Goal: Task Accomplishment & Management: Use online tool/utility

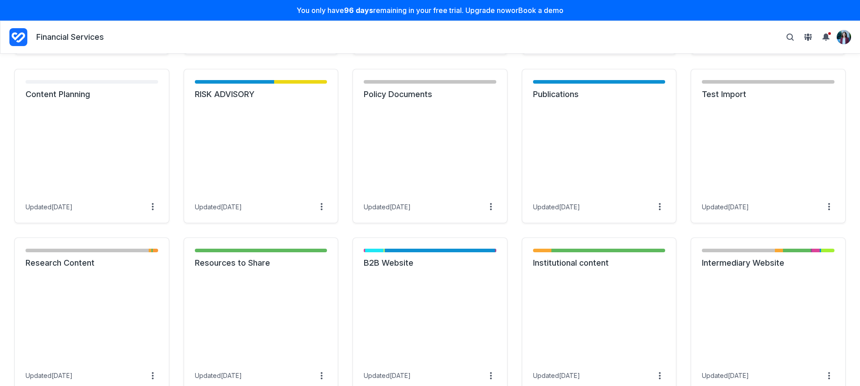
scroll to position [674, 0]
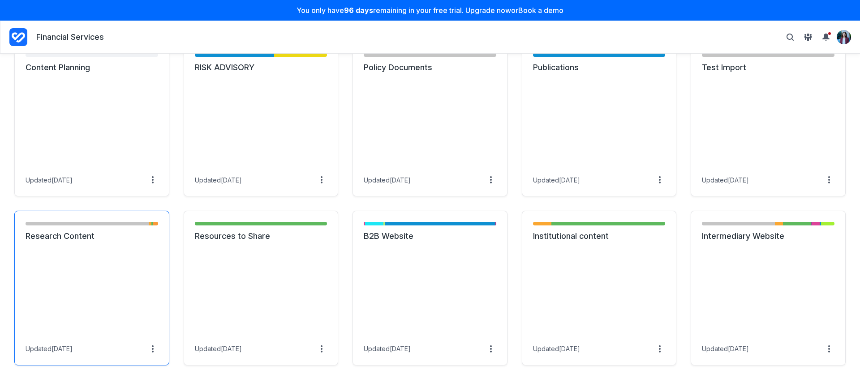
click at [87, 242] on link "Research Content" at bounding box center [92, 236] width 133 height 11
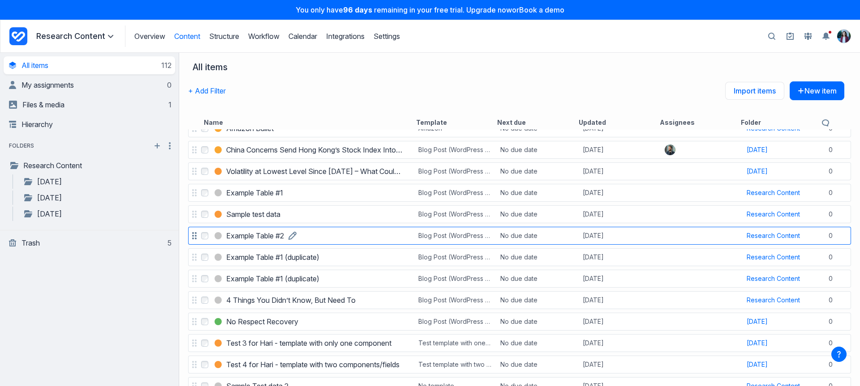
scroll to position [167, 0]
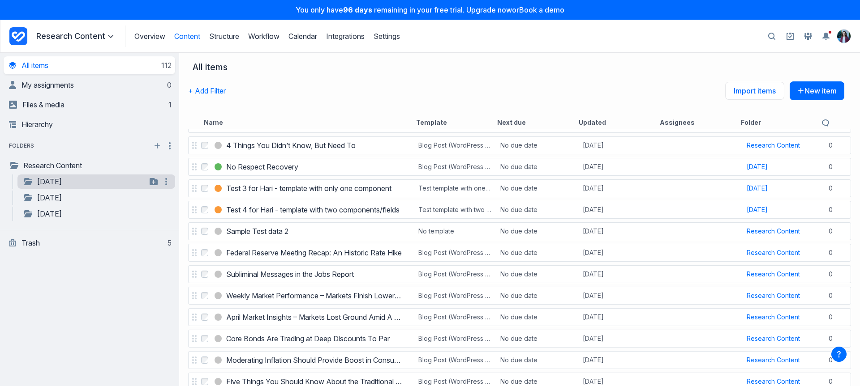
drag, startPoint x: 16, startPoint y: 155, endPoint x: 59, endPoint y: 187, distance: 52.8
click at [59, 187] on div "**********" at bounding box center [89, 182] width 171 height 82
drag, startPoint x: 266, startPoint y: 111, endPoint x: 270, endPoint y: 107, distance: 6.4
click at [270, 107] on div "+ Add Filter Import items New item" at bounding box center [516, 97] width 656 height 32
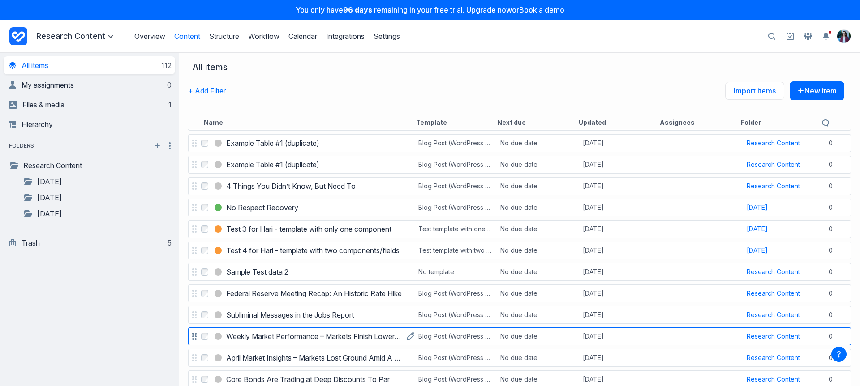
scroll to position [137, 0]
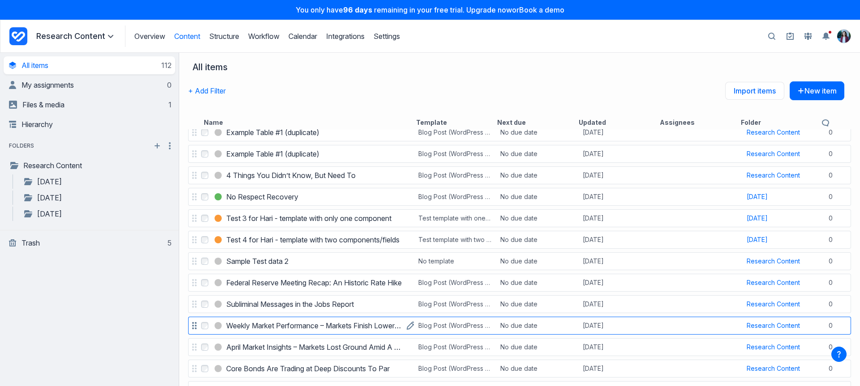
click at [299, 327] on h3 "Weekly Market Performance – Markets Finish Lower Amid Fed Decision" at bounding box center [314, 326] width 176 height 11
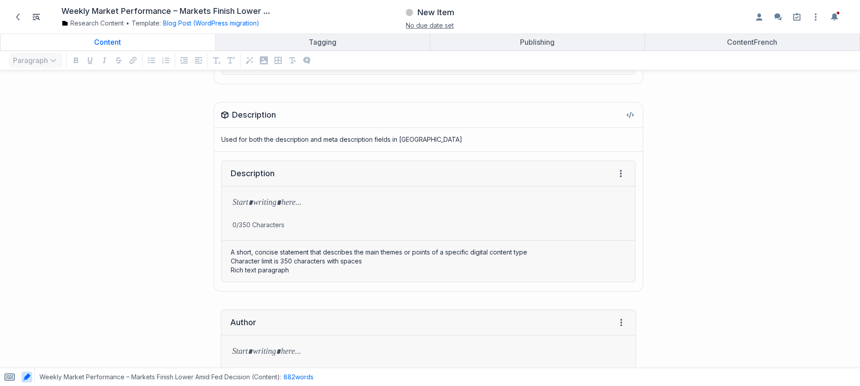
scroll to position [243, 0]
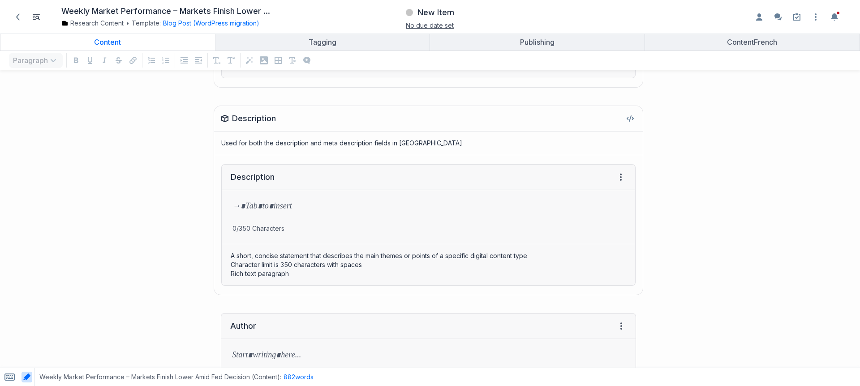
drag, startPoint x: 321, startPoint y: 208, endPoint x: 211, endPoint y: 206, distance: 110.1
click at [211, 206] on div "Description Used for both the description and meta description fields in AEM De…" at bounding box center [322, 201] width 636 height 208
drag, startPoint x: 249, startPoint y: 204, endPoint x: 341, endPoint y: 196, distance: 92.6
click at [345, 203] on p "grid" at bounding box center [428, 207] width 392 height 13
drag, startPoint x: 232, startPoint y: 175, endPoint x: 326, endPoint y: 180, distance: 94.1
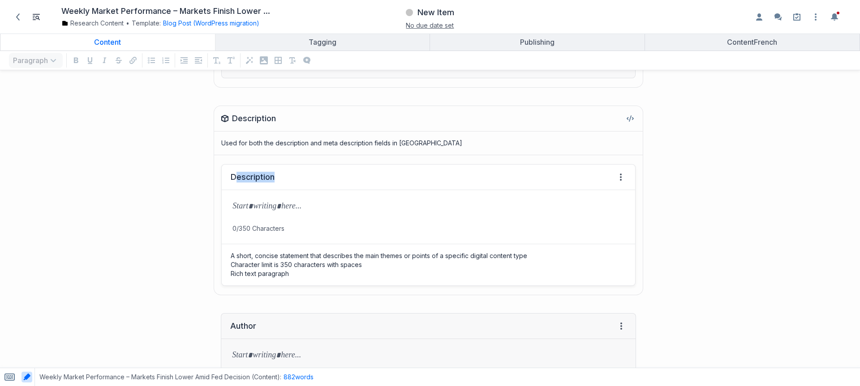
click at [326, 180] on div "Description View HTML View history" at bounding box center [428, 178] width 413 height 26
click at [227, 24] on button "Blog Post (WordPress migration)" at bounding box center [211, 23] width 96 height 9
click at [185, 78] on link "Edit template" at bounding box center [189, 81] width 42 height 9
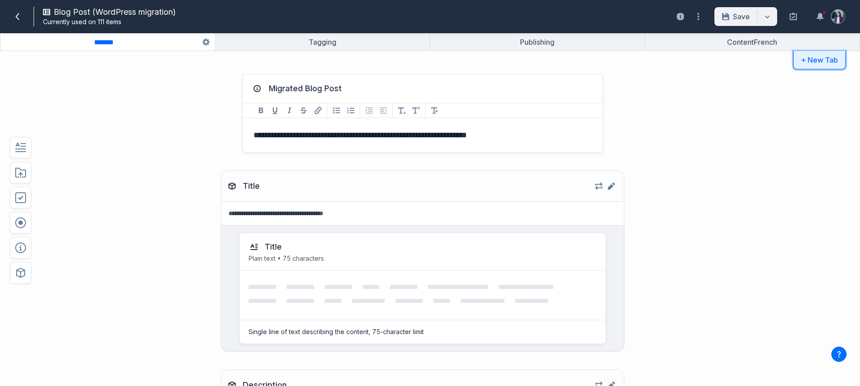
click at [816, 63] on button "+ New Tab" at bounding box center [819, 60] width 52 height 18
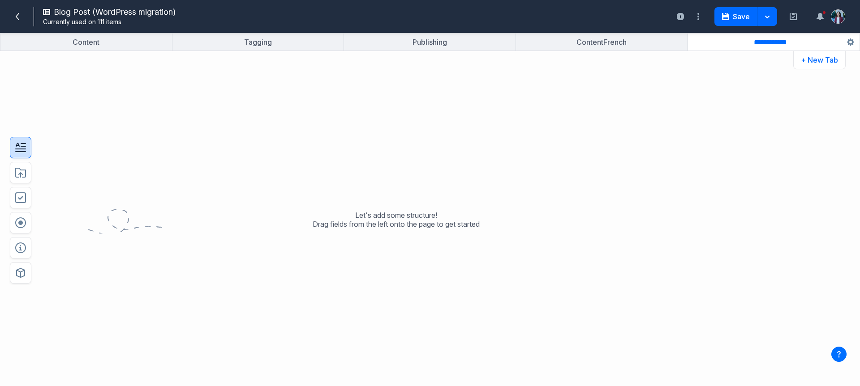
click at [17, 144] on icon "button" at bounding box center [18, 145] width 4 height 4
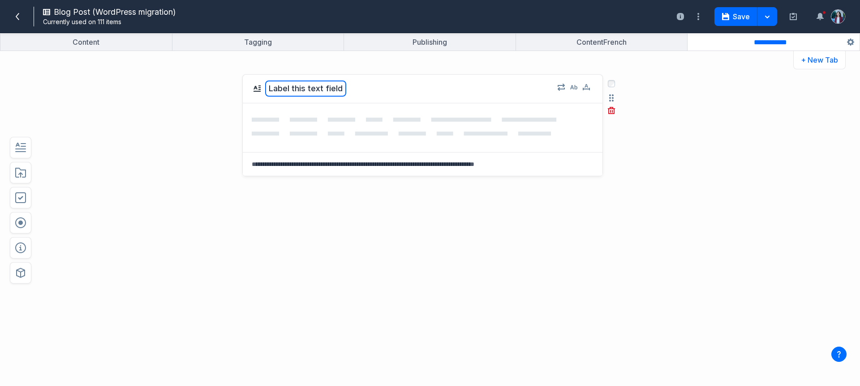
click at [278, 88] on button "Label this text field" at bounding box center [305, 89] width 81 height 16
type textarea "********"
click at [305, 159] on textarea at bounding box center [422, 164] width 359 height 23
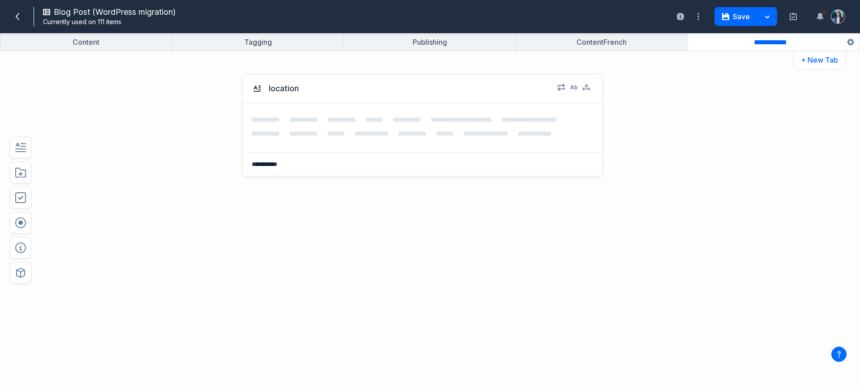
type textarea "**********"
drag, startPoint x: 351, startPoint y: 290, endPoint x: 223, endPoint y: 216, distance: 147.8
click at [350, 288] on div "**********" at bounding box center [395, 225] width 633 height 321
click at [21, 218] on icon "button" at bounding box center [20, 223] width 11 height 11
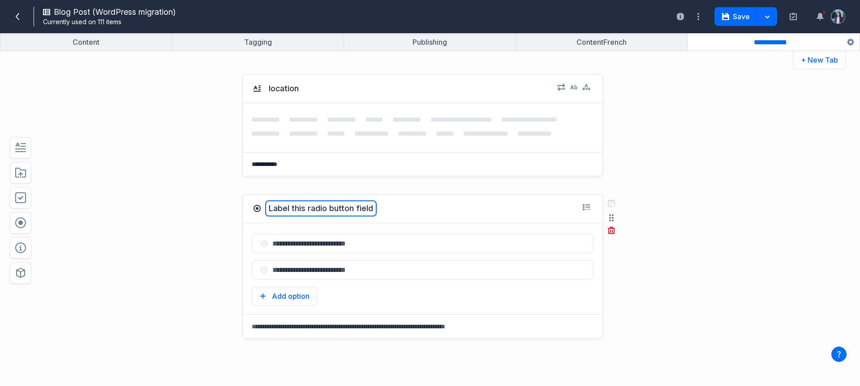
click at [280, 212] on button "Label this radio button field" at bounding box center [320, 209] width 111 height 16
type textarea "********"
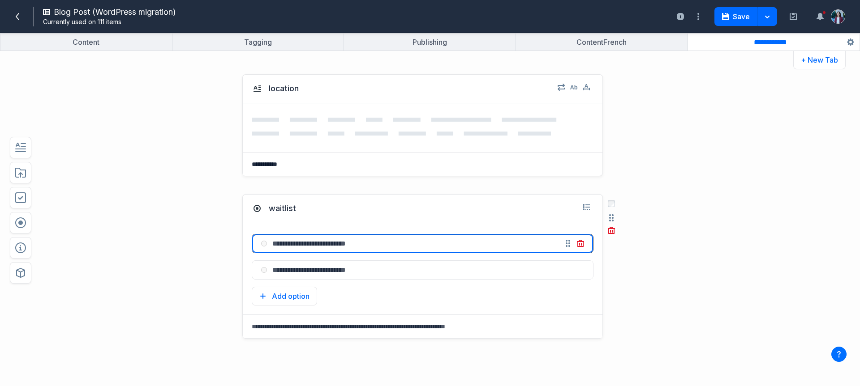
click at [373, 250] on input "text" at bounding box center [412, 244] width 290 height 18
type input "**********"
click at [291, 274] on input "text" at bounding box center [412, 270] width 290 height 18
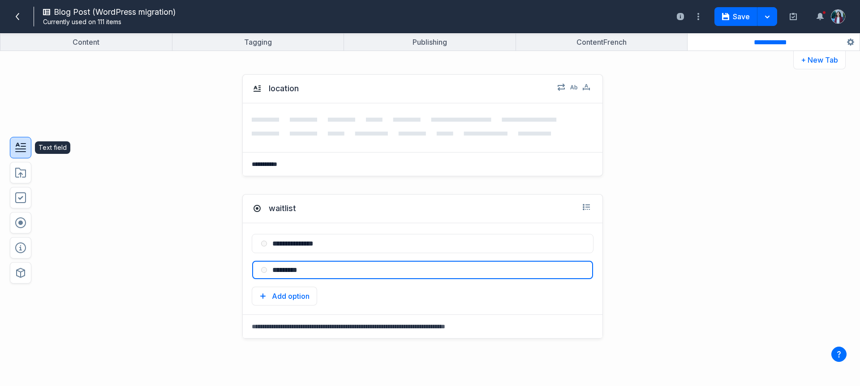
type input "*********"
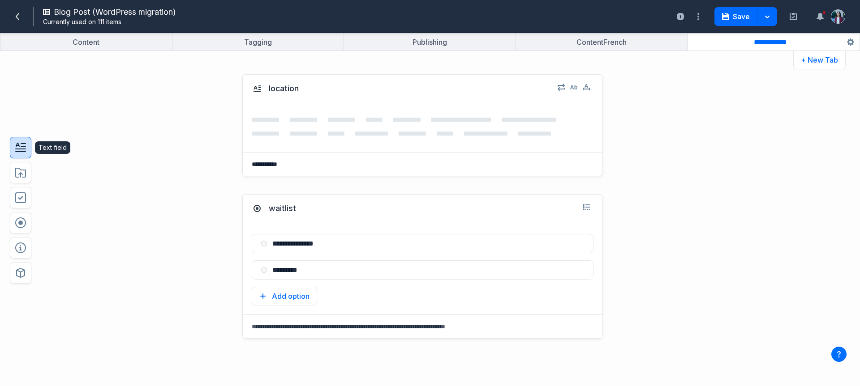
click at [20, 144] on icon "button" at bounding box center [20, 147] width 11 height 11
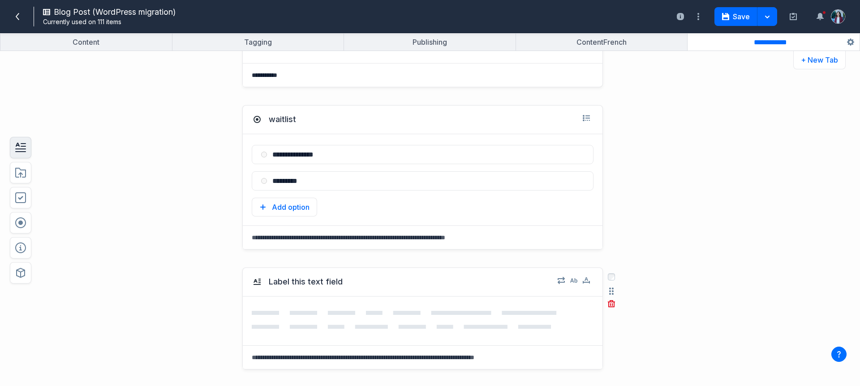
scroll to position [117, 0]
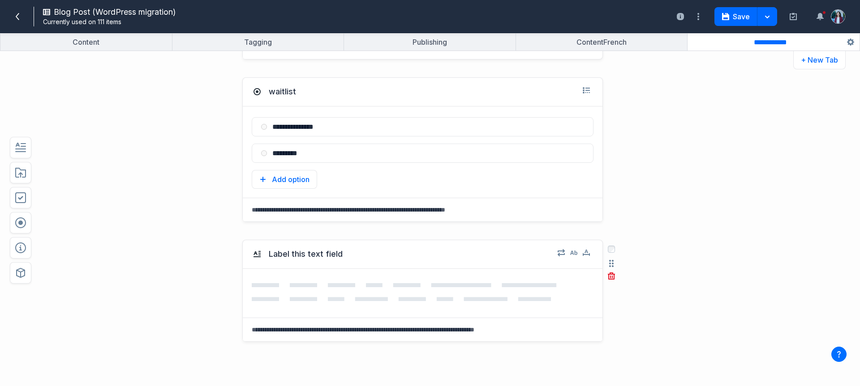
click at [310, 266] on div "Label this text field" at bounding box center [422, 254] width 359 height 29
click at [313, 259] on button "Label this text field" at bounding box center [305, 254] width 81 height 16
type textarea "*****"
click at [423, 299] on icon at bounding box center [423, 293] width 342 height 20
click at [727, 20] on button "Save" at bounding box center [735, 16] width 43 height 19
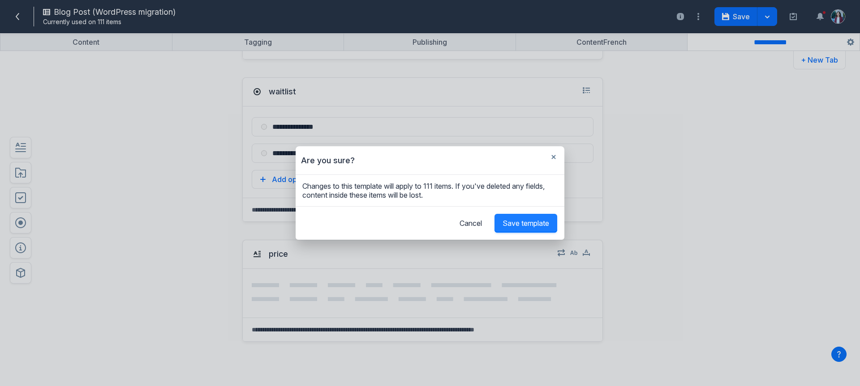
click at [530, 227] on span "Save template" at bounding box center [525, 223] width 47 height 9
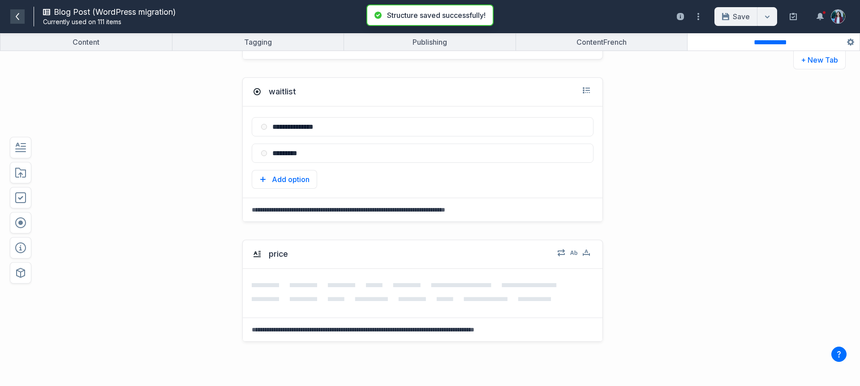
click at [12, 17] on span at bounding box center [17, 16] width 14 height 14
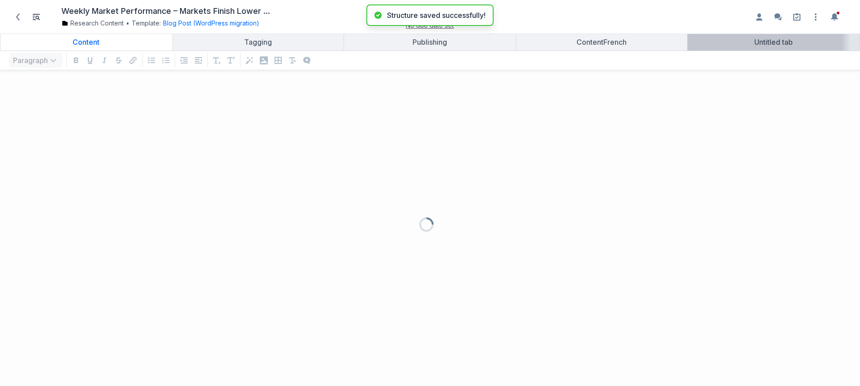
click at [768, 48] on link "Untitled tab" at bounding box center [773, 42] width 172 height 17
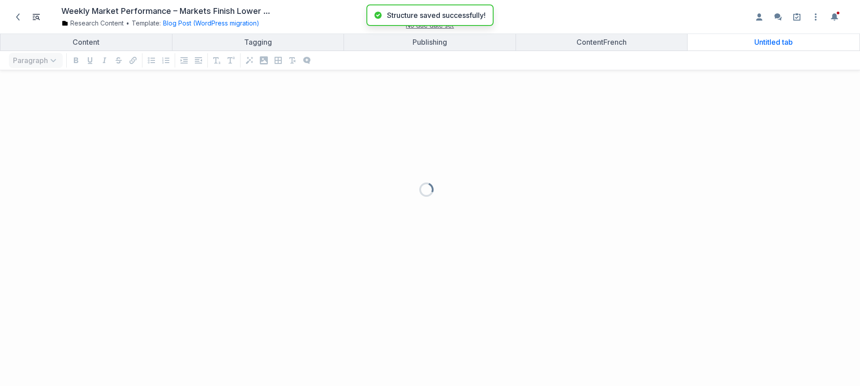
scroll to position [291, 846]
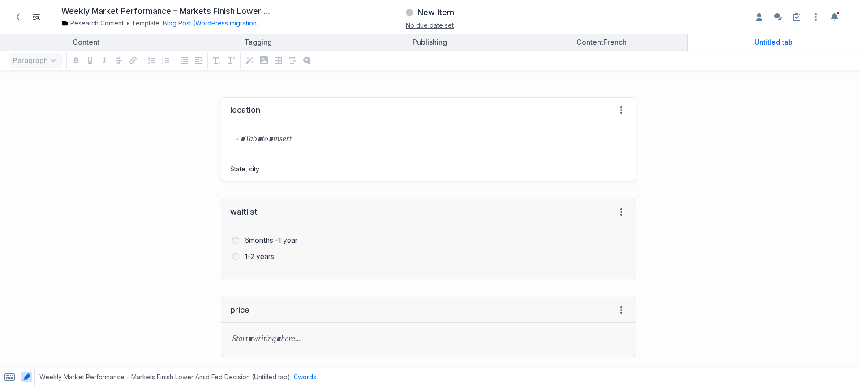
click at [288, 153] on div "grid" at bounding box center [428, 140] width 414 height 34
click at [261, 132] on p "grid" at bounding box center [428, 134] width 393 height 13
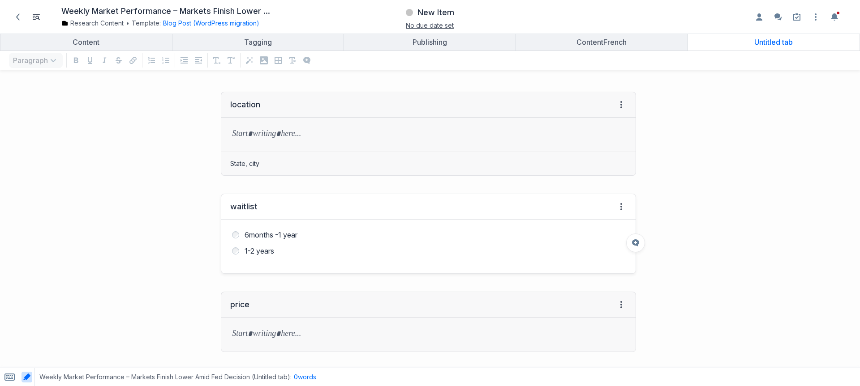
click at [235, 234] on div "6months -1 year" at bounding box center [428, 235] width 393 height 9
click at [237, 235] on div "6months -1 year" at bounding box center [428, 235] width 393 height 9
drag, startPoint x: 269, startPoint y: 329, endPoint x: 285, endPoint y: 305, distance: 28.7
click at [269, 329] on p "grid" at bounding box center [428, 335] width 393 height 13
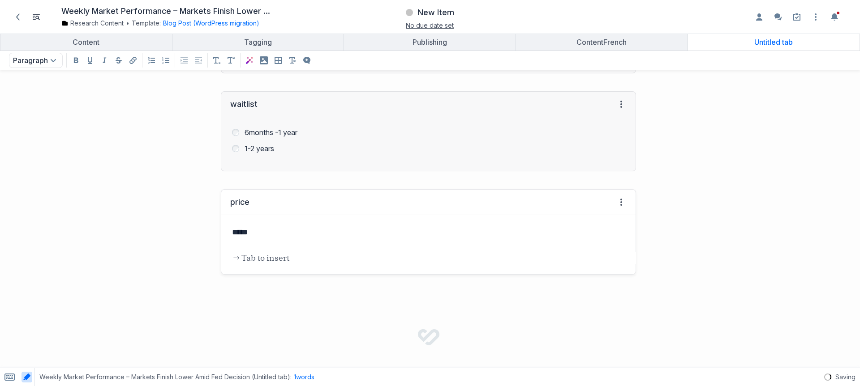
scroll to position [0, 0]
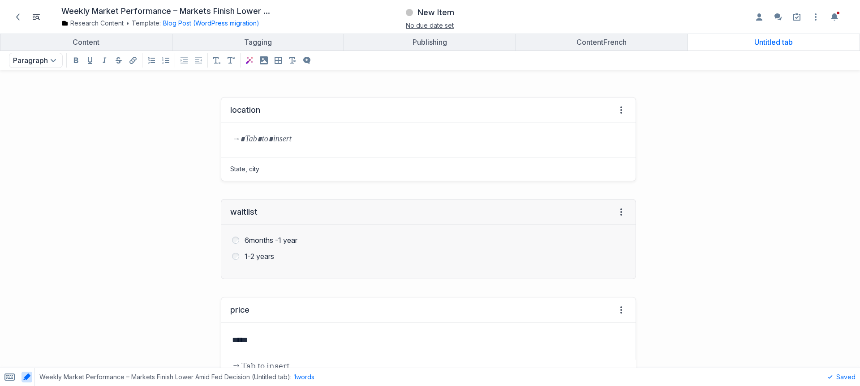
click at [314, 143] on p "grid" at bounding box center [428, 140] width 393 height 13
click at [424, 11] on span "New Item" at bounding box center [435, 12] width 37 height 11
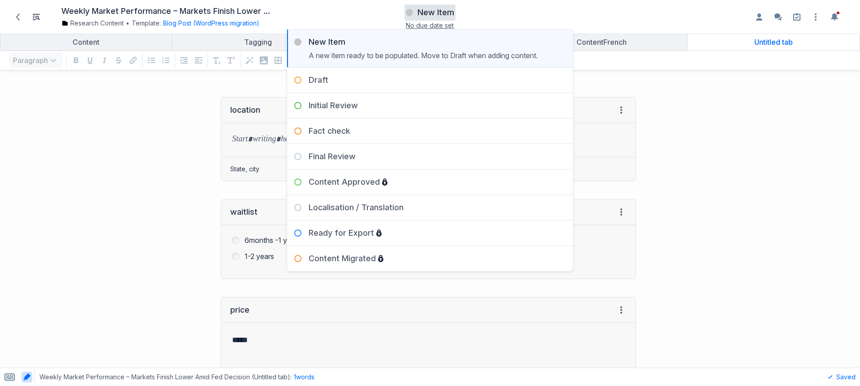
click at [437, 9] on span "New Item" at bounding box center [435, 12] width 37 height 11
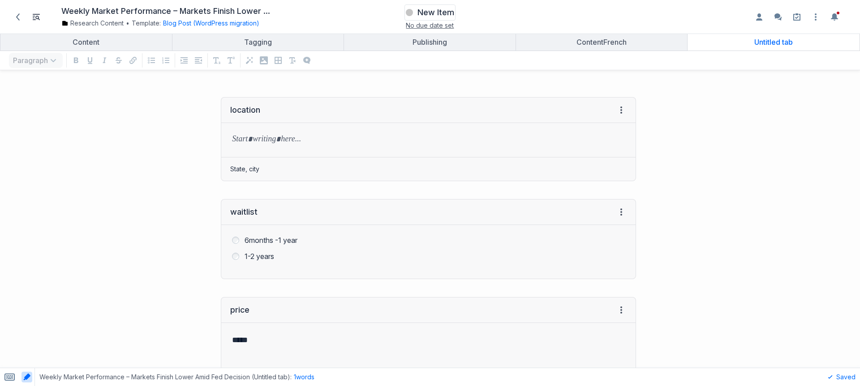
click at [421, 10] on span "New Item" at bounding box center [435, 12] width 37 height 11
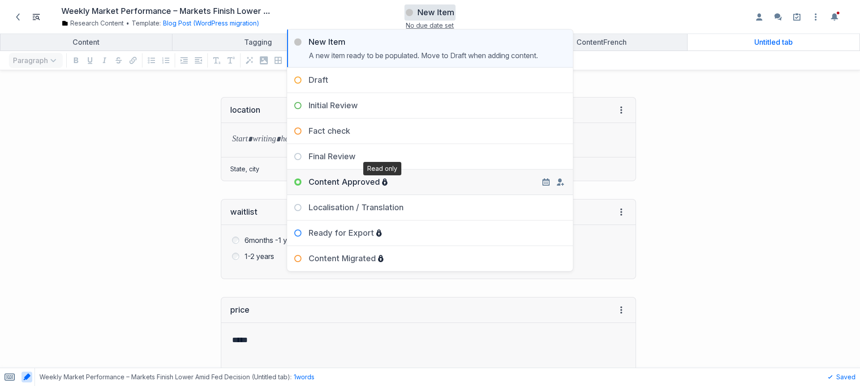
click at [380, 180] on span at bounding box center [384, 182] width 8 height 11
click at [426, 188] on div "Content Approved Content has been approved by all required parties leave a Note…" at bounding box center [430, 183] width 286 height 26
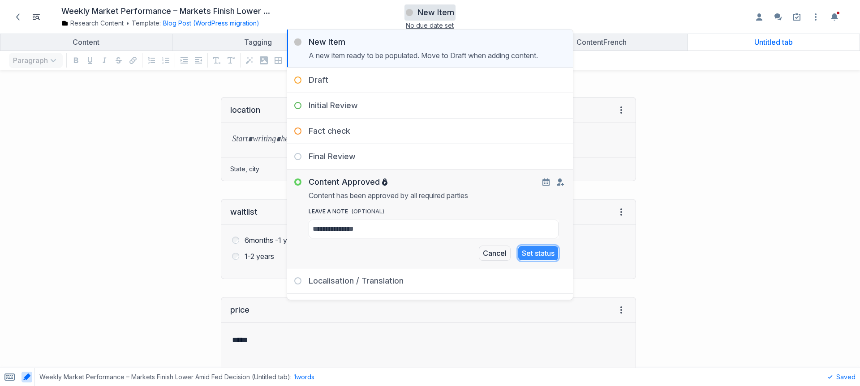
click at [538, 254] on button "Set status" at bounding box center [538, 253] width 41 height 15
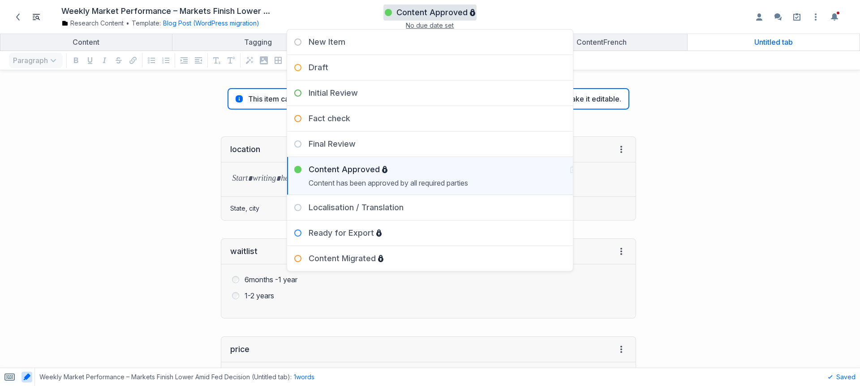
click at [744, 206] on div at bounding box center [752, 351] width 215 height 447
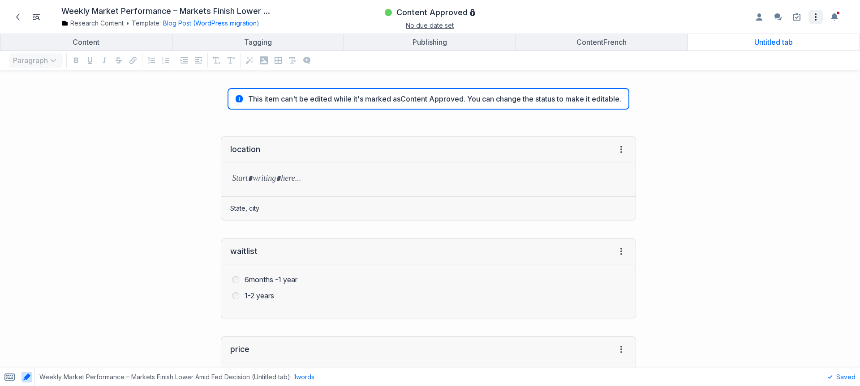
click at [818, 14] on icon "Open item settings" at bounding box center [815, 17] width 11 height 11
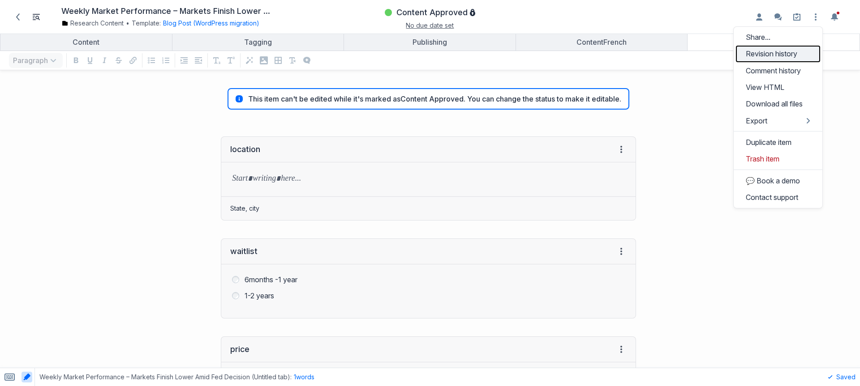
click at [800, 56] on link "Revision history" at bounding box center [778, 54] width 84 height 17
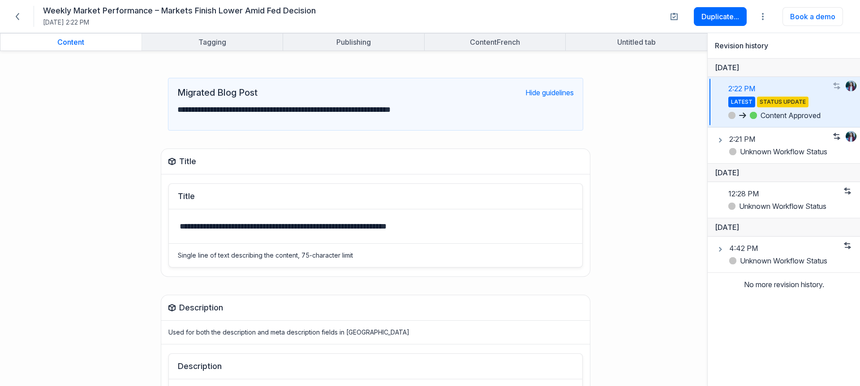
drag, startPoint x: 88, startPoint y: 115, endPoint x: 189, endPoint y: 29, distance: 133.0
click at [90, 113] on div "**********" at bounding box center [322, 104] width 636 height 71
click at [21, 17] on icon at bounding box center [17, 16] width 7 height 7
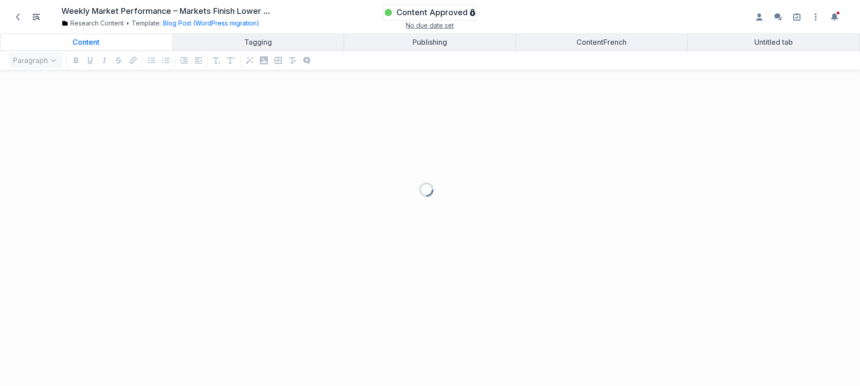
scroll to position [291, 846]
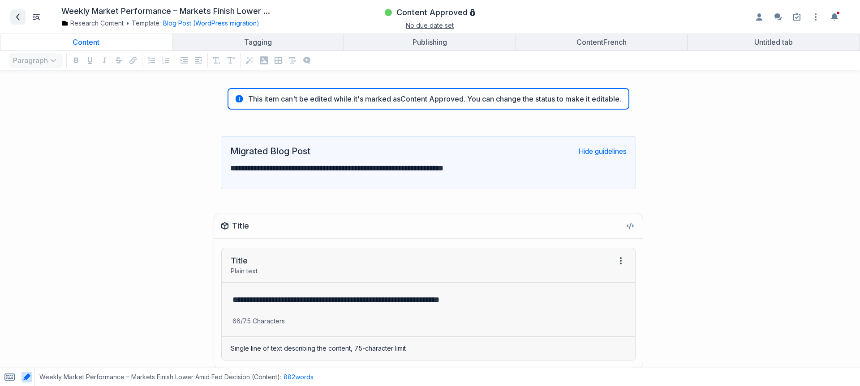
click at [14, 17] on icon at bounding box center [17, 16] width 7 height 7
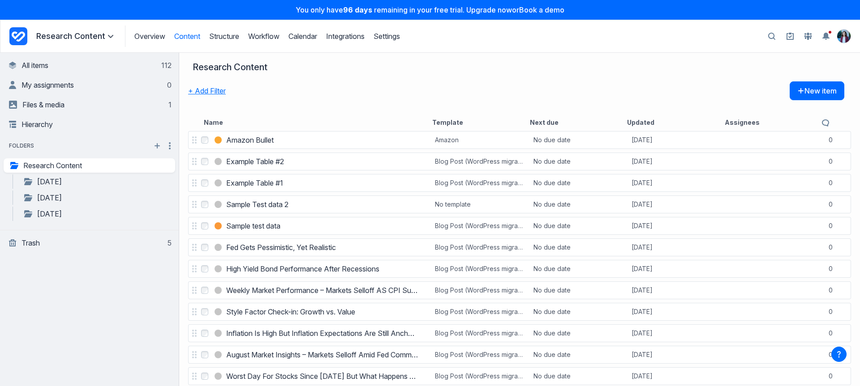
click at [219, 91] on button "+ Add Filter" at bounding box center [207, 90] width 38 height 19
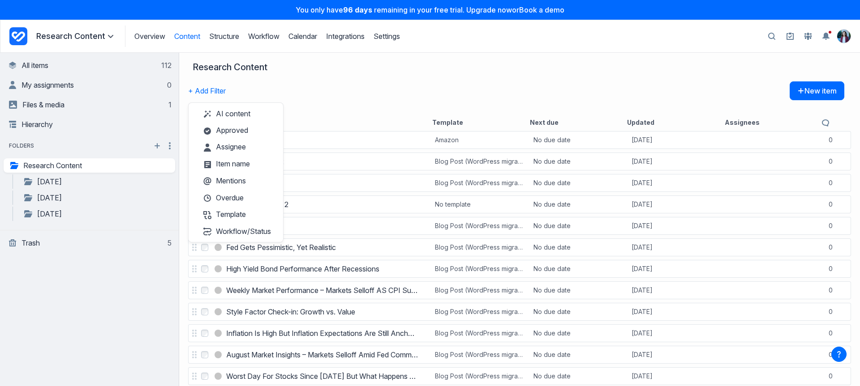
click at [315, 76] on div "Research Content" at bounding box center [516, 72] width 656 height 20
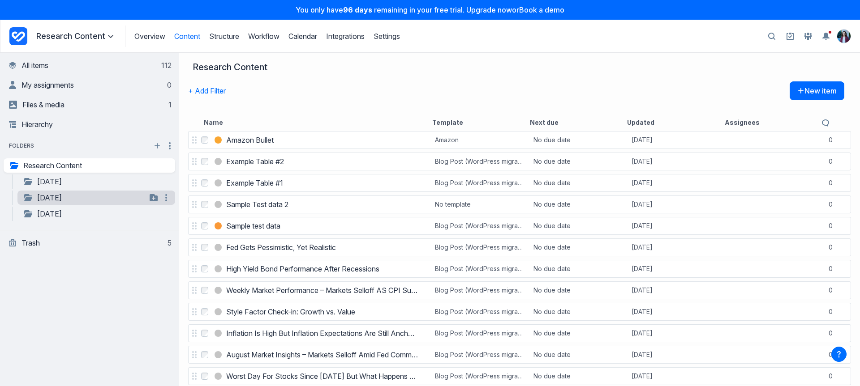
drag, startPoint x: 34, startPoint y: 151, endPoint x: 79, endPoint y: 192, distance: 60.8
click at [79, 192] on div "**********" at bounding box center [89, 182] width 171 height 82
drag, startPoint x: 13, startPoint y: 141, endPoint x: 90, endPoint y: 141, distance: 77.0
click at [90, 141] on div "folders Expand all Collapse all" at bounding box center [89, 146] width 171 height 11
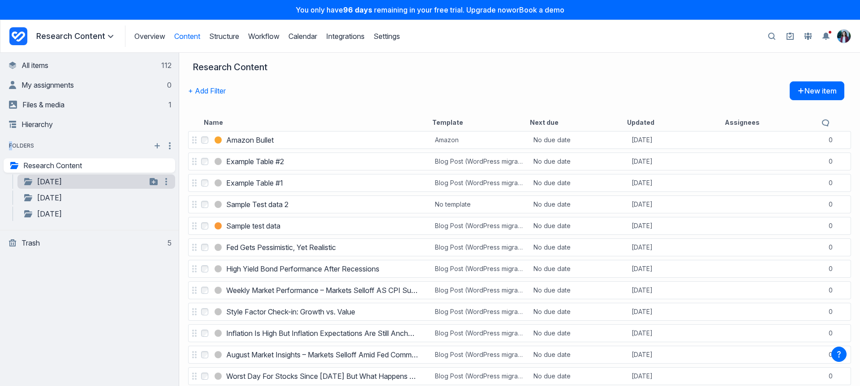
click at [56, 185] on link "August 2023" at bounding box center [85, 181] width 124 height 11
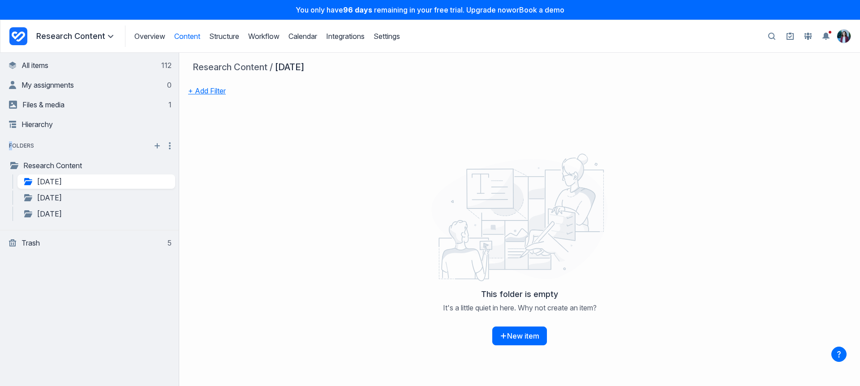
click at [226, 89] on button "+ Add Filter" at bounding box center [207, 90] width 38 height 19
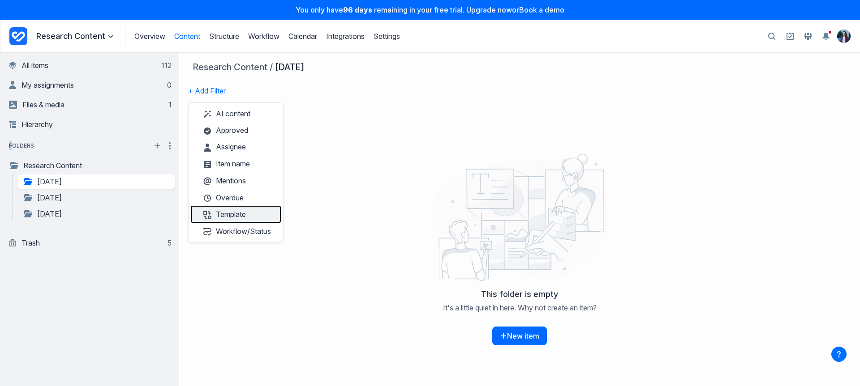
click at [247, 215] on button "Template" at bounding box center [236, 214] width 90 height 17
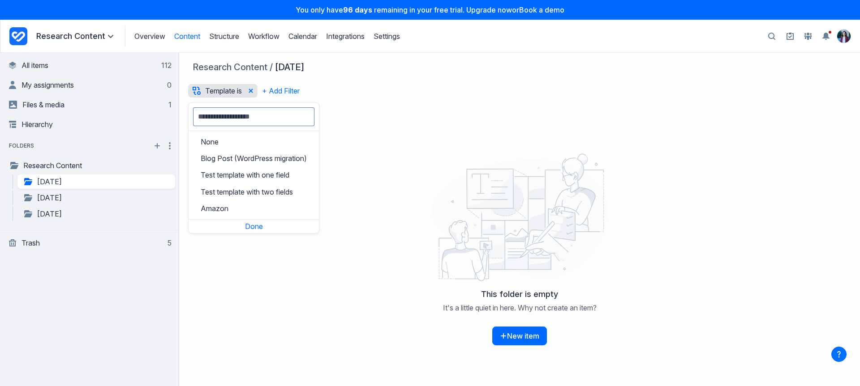
click at [402, 135] on div "This folder is empty It's a little quiet in here. Why not create an item? New i…" at bounding box center [519, 250] width 680 height 273
click at [340, 92] on div "Template is Filter by template name None Blog Post (WordPress migration) Test t…" at bounding box center [516, 97] width 656 height 32
click at [247, 90] on button "Remove template filter" at bounding box center [250, 90] width 13 height 13
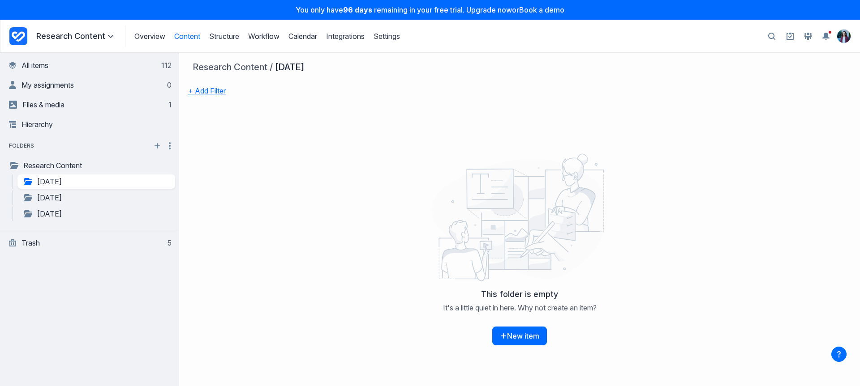
click at [222, 90] on button "+ Add Filter" at bounding box center [207, 90] width 38 height 19
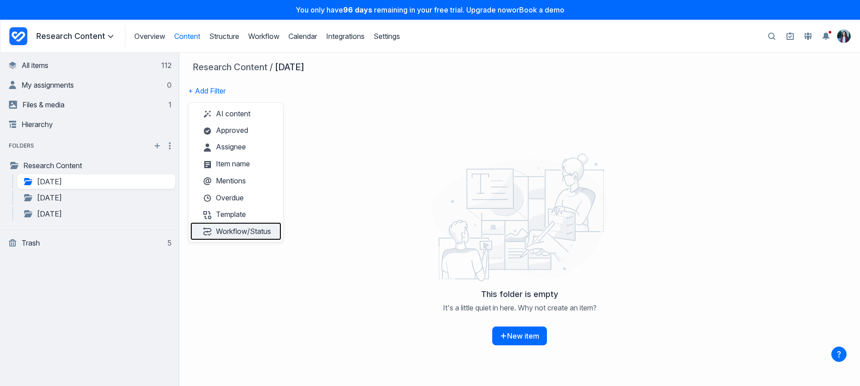
click at [265, 235] on button "Workflow/Status" at bounding box center [236, 231] width 90 height 17
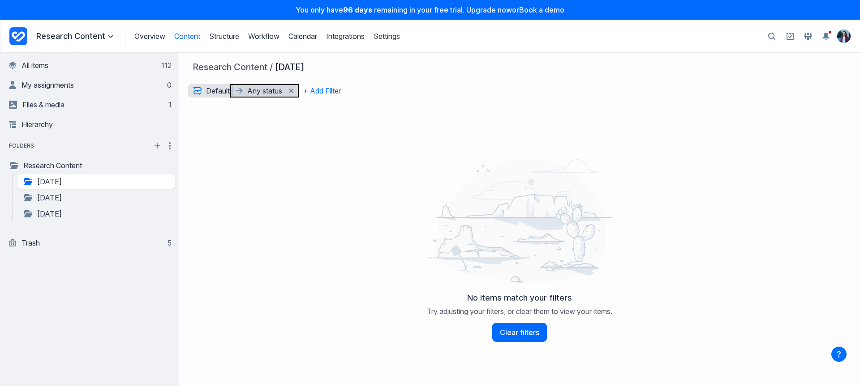
click at [273, 91] on p "Any status" at bounding box center [265, 90] width 37 height 13
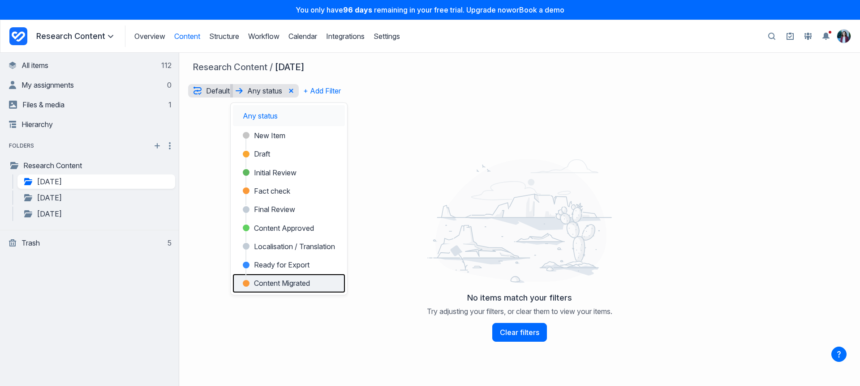
click at [306, 278] on span "Content Migrated" at bounding box center [282, 283] width 56 height 11
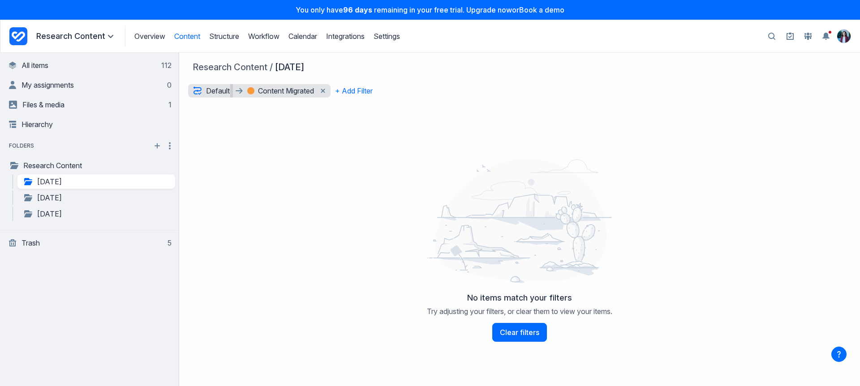
click at [763, 38] on button "button" at bounding box center [771, 36] width 16 height 17
click at [693, 34] on input "Search" at bounding box center [682, 36] width 164 height 17
type input "***"
drag, startPoint x: 218, startPoint y: 162, endPoint x: 122, endPoint y: 68, distance: 133.9
click at [217, 162] on div at bounding box center [519, 221] width 670 height 134
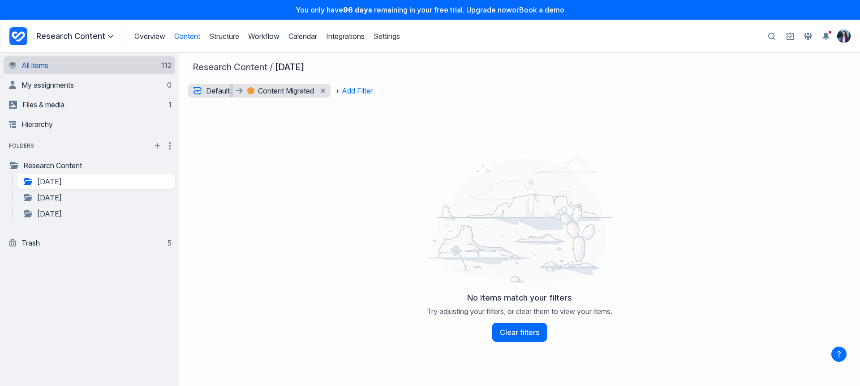
click at [111, 66] on link "All items 112" at bounding box center [90, 65] width 163 height 18
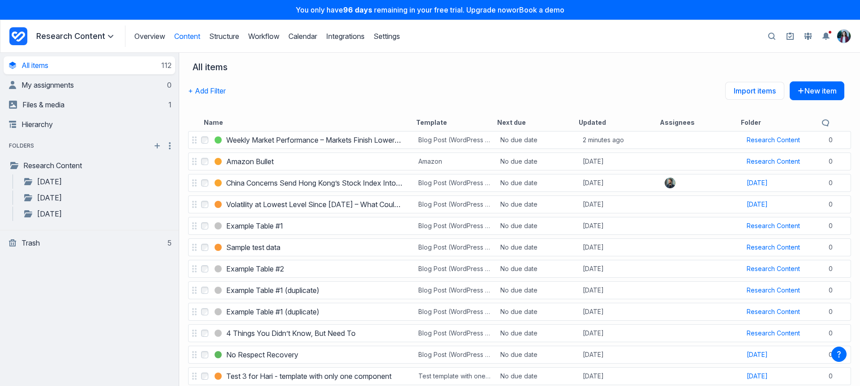
click at [764, 37] on button "button" at bounding box center [771, 36] width 16 height 17
click at [750, 34] on input "Search" at bounding box center [682, 36] width 164 height 17
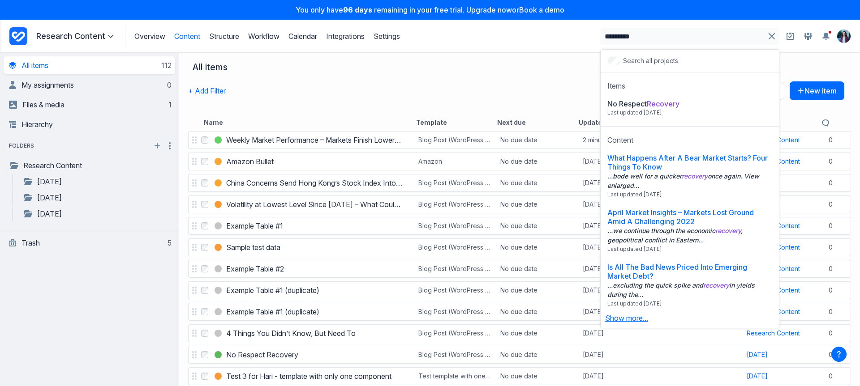
type input "********"
click at [642, 322] on button "Show more..." at bounding box center [626, 318] width 52 height 11
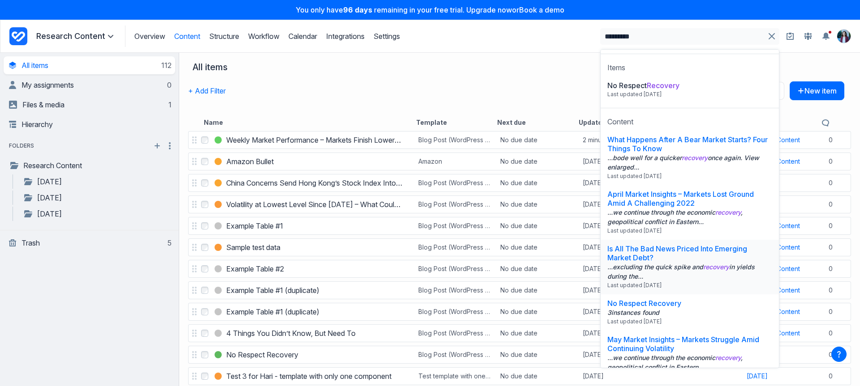
scroll to position [106, 0]
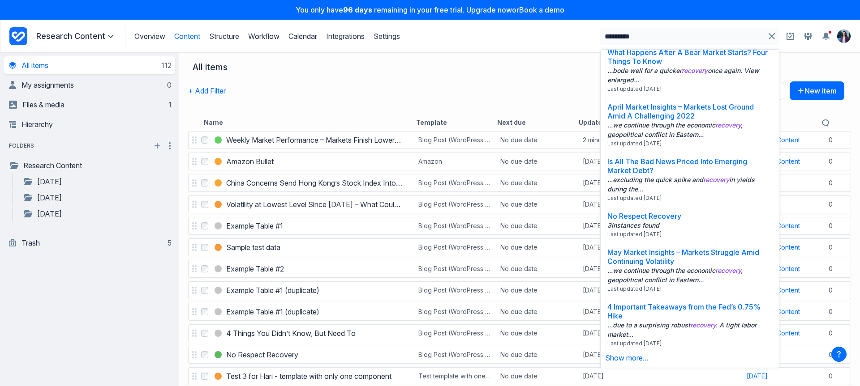
click at [334, 85] on div "+ Add Filter Import items New item" at bounding box center [516, 97] width 656 height 32
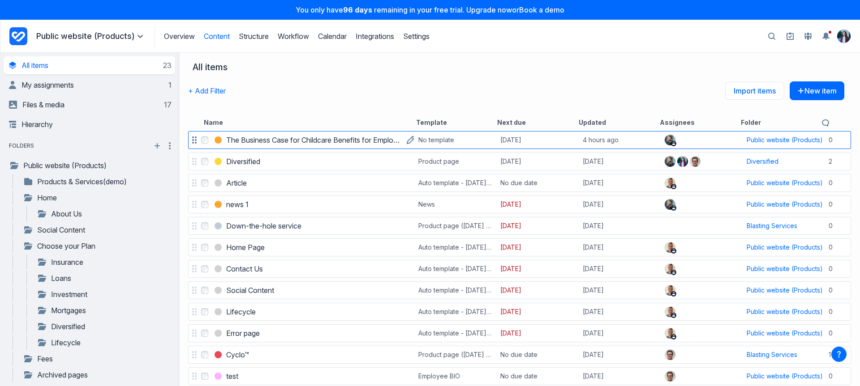
click at [255, 135] on h3 "The Business Case for Childcare Benefits for Employees" at bounding box center [314, 140] width 176 height 11
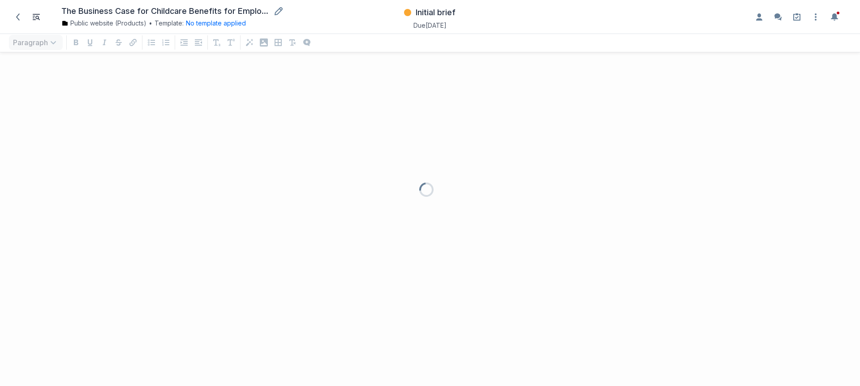
scroll to position [309, 846]
click at [821, 16] on button "Open item settings" at bounding box center [815, 17] width 14 height 14
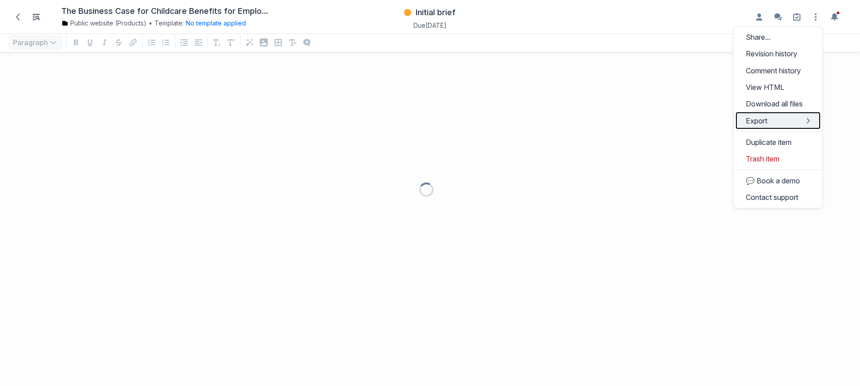
click at [769, 121] on button "Export" at bounding box center [778, 120] width 84 height 17
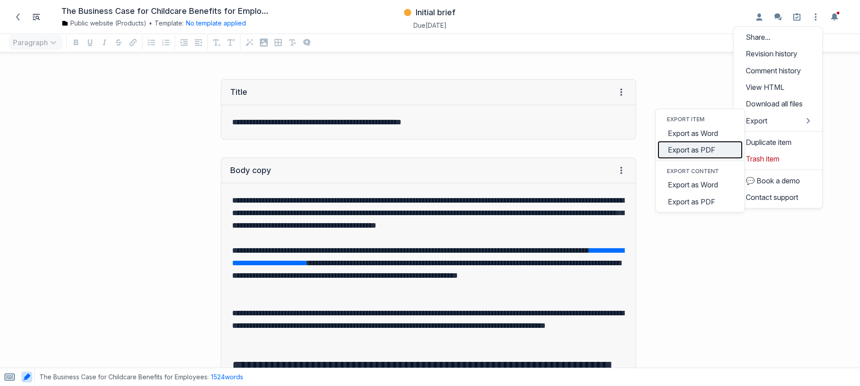
click at [709, 154] on button "Export as PDF" at bounding box center [700, 149] width 84 height 17
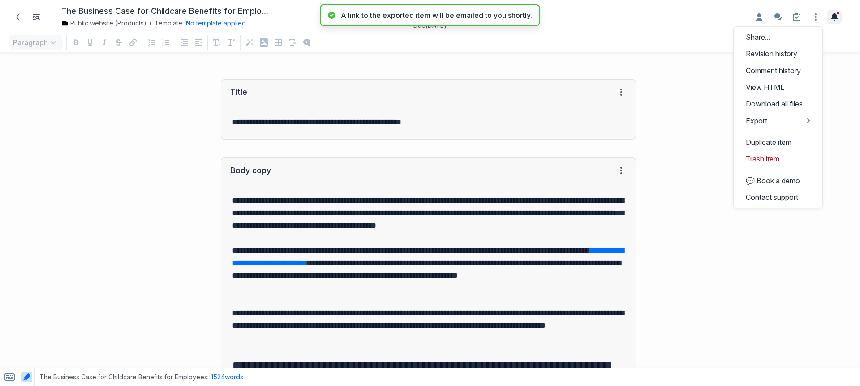
click at [834, 13] on icon "Toggle the notification sidebar" at bounding box center [833, 16] width 7 height 7
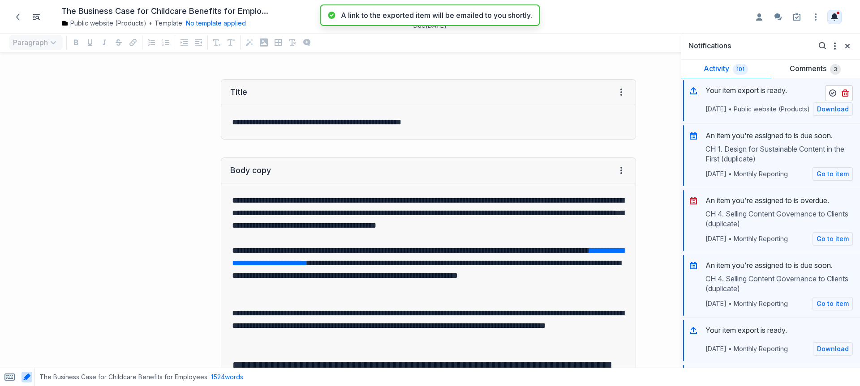
scroll to position [0, 0]
click at [714, 66] on link "Activity 101" at bounding box center [726, 69] width 90 height 19
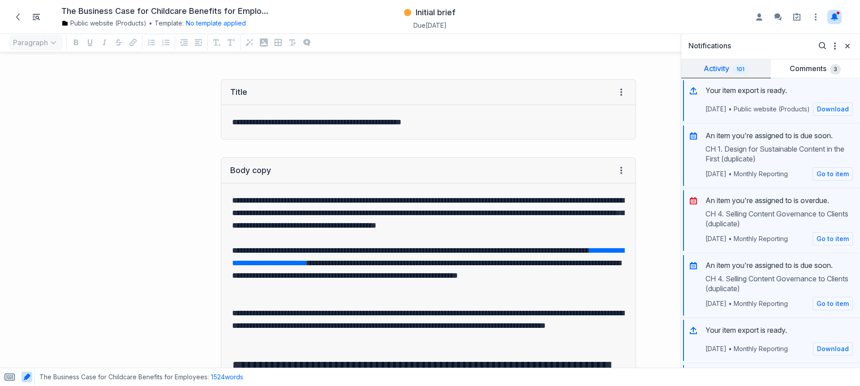
click at [716, 70] on link "Activity 101" at bounding box center [726, 69] width 90 height 19
click at [719, 67] on link "Activity 101" at bounding box center [726, 69] width 90 height 19
click at [615, 76] on div "**********" at bounding box center [428, 109] width 415 height 78
